Goal: Transaction & Acquisition: Obtain resource

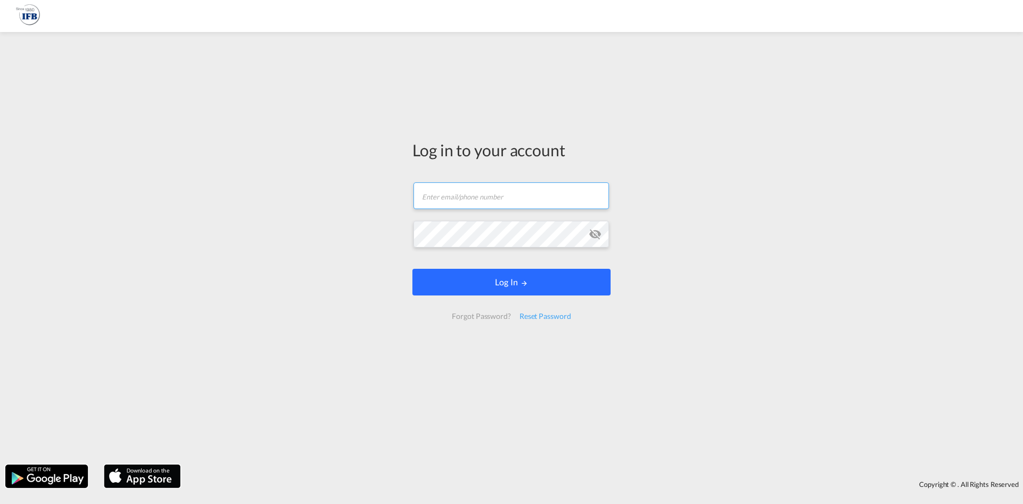
type input "[PERSON_NAME][EMAIL_ADDRESS][DOMAIN_NAME]"
click at [464, 290] on button "Log In" at bounding box center [512, 282] width 198 height 27
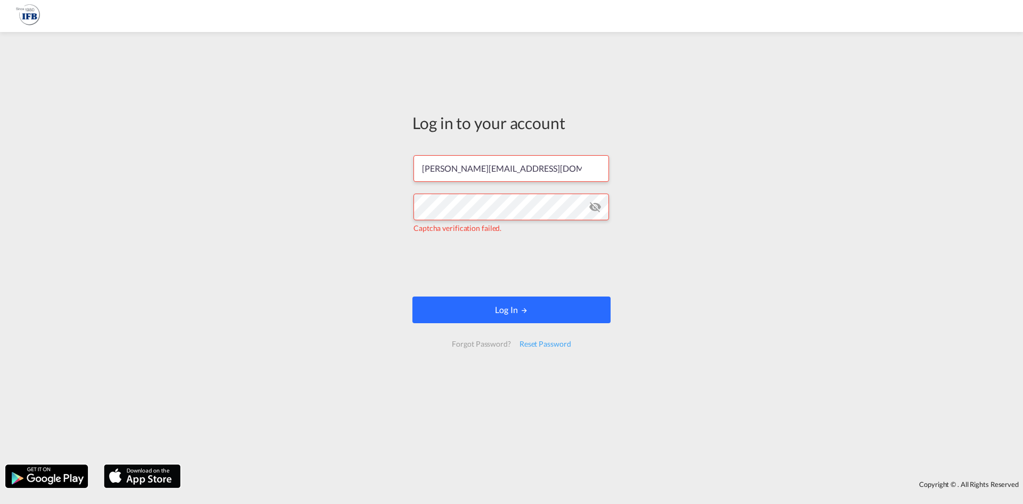
click at [484, 316] on button "Log In" at bounding box center [512, 309] width 198 height 27
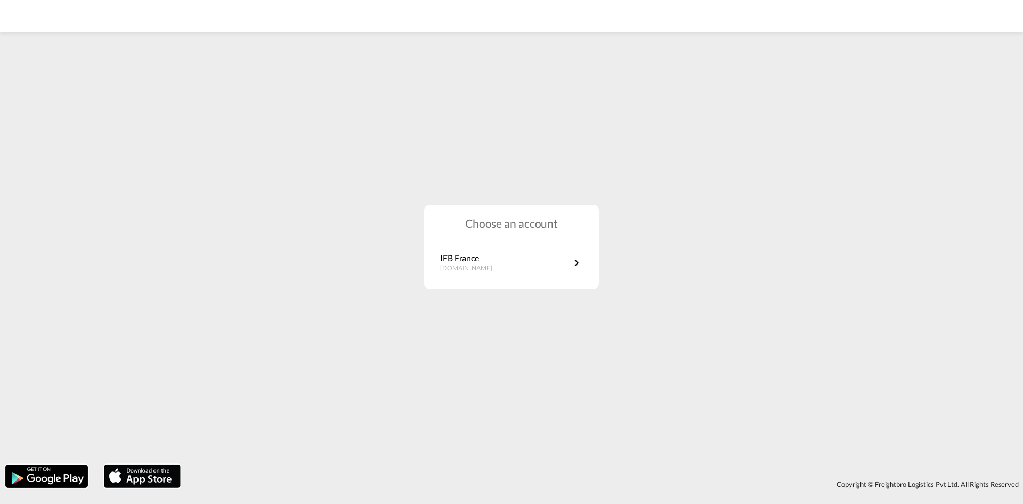
click at [520, 282] on div "Choose an account IFB France [DOMAIN_NAME]" at bounding box center [511, 247] width 175 height 85
click at [519, 270] on link "IFB France [DOMAIN_NAME]" at bounding box center [511, 262] width 143 height 21
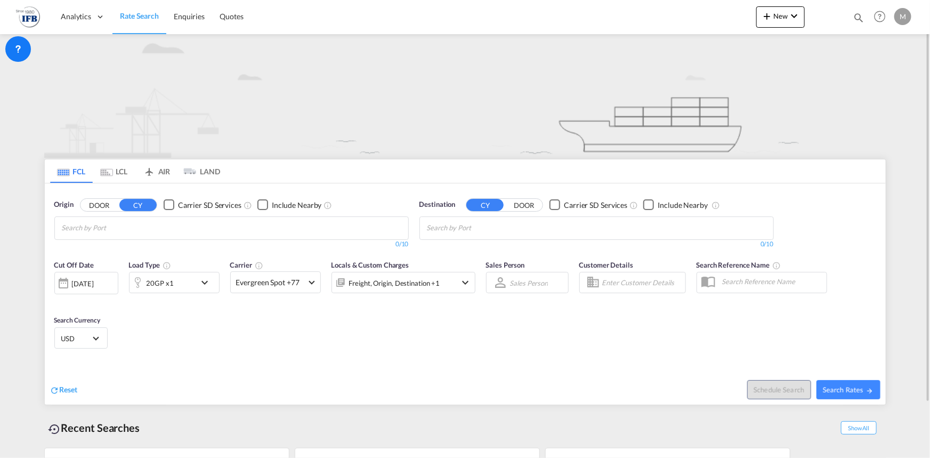
click at [153, 224] on input "Chips input." at bounding box center [112, 228] width 101 height 17
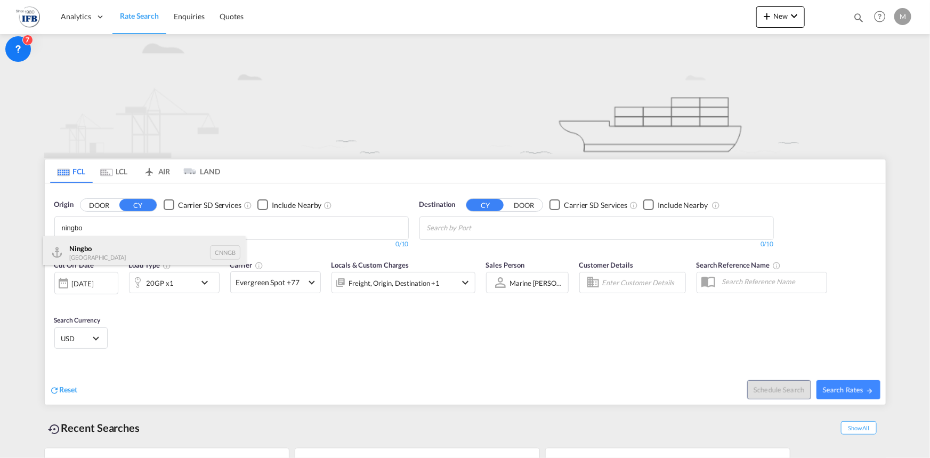
type input "ningbo"
click at [137, 243] on div "Ningbo China CNNGB" at bounding box center [144, 252] width 203 height 32
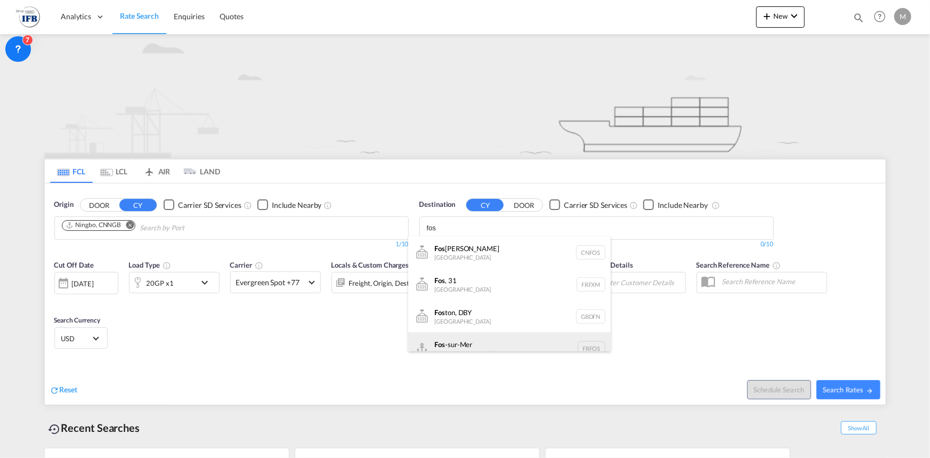
type input "fos"
click at [477, 345] on div "Fos -sur-Mer France FRFOS" at bounding box center [509, 348] width 203 height 32
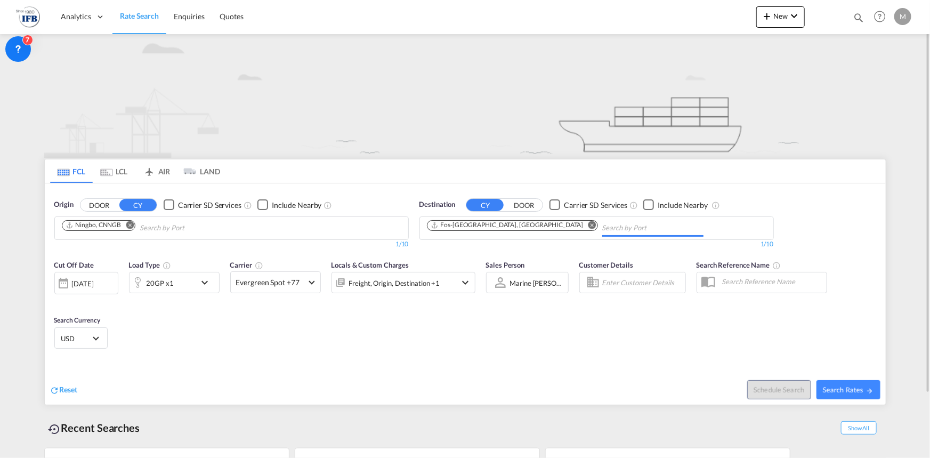
click at [154, 281] on div "20GP x1" at bounding box center [160, 283] width 27 height 15
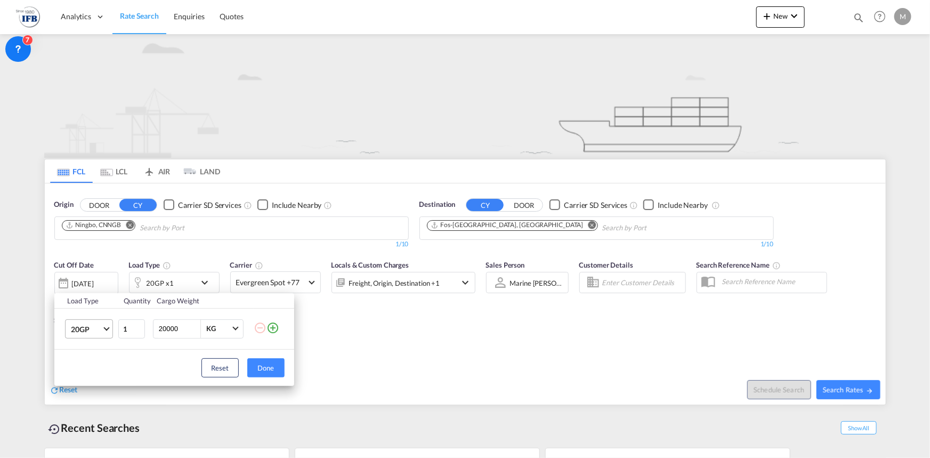
click at [88, 331] on span "20GP" at bounding box center [86, 329] width 31 height 11
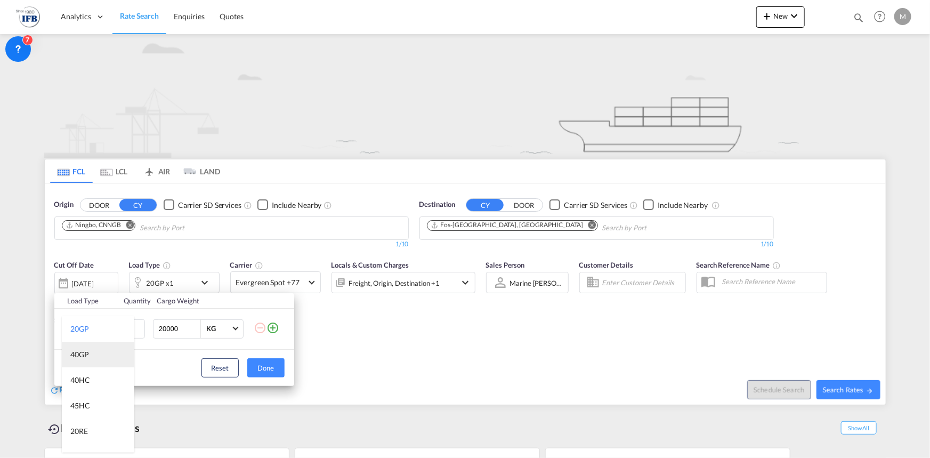
click at [79, 354] on div "40GP" at bounding box center [79, 354] width 19 height 11
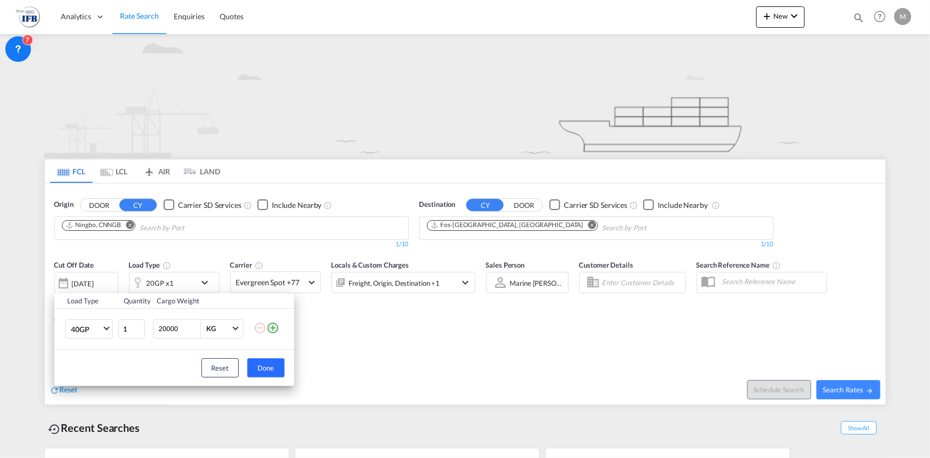
click at [265, 373] on button "Done" at bounding box center [265, 367] width 37 height 19
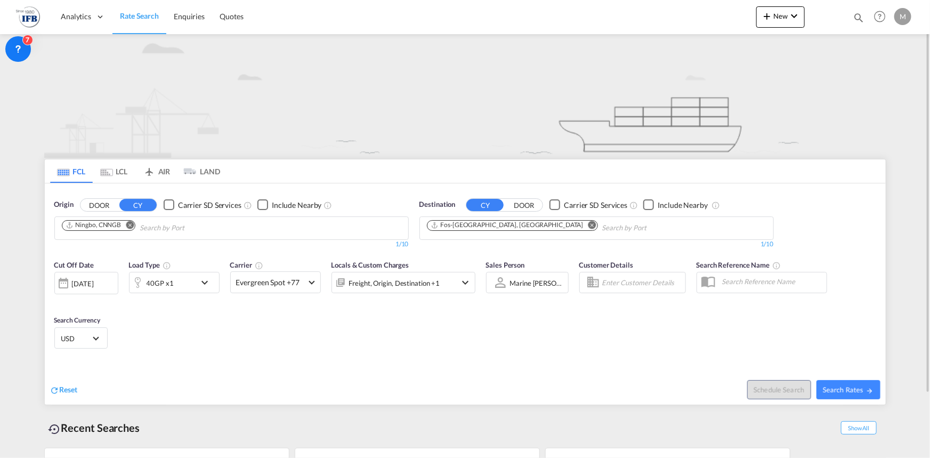
click at [886, 388] on div "FCL LCL AIR LAND FCL LCL AIR LAND Origin DOOR CY Carrier SD Services Include Ne…" at bounding box center [465, 284] width 853 height 501
click at [861, 388] on span "Search Rates" at bounding box center [848, 389] width 51 height 9
type input "CNNGB to FRFOS / 19 Sep 2025"
